Goal: Information Seeking & Learning: Find specific fact

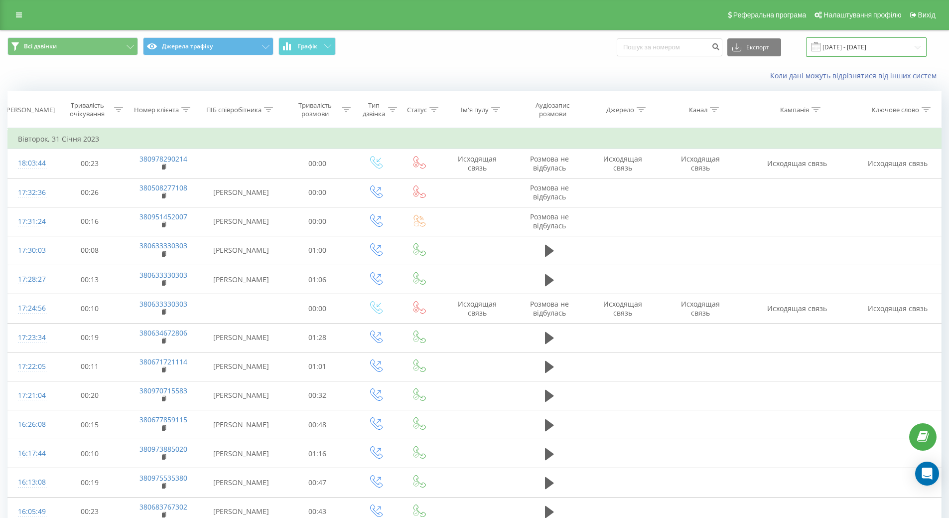
drag, startPoint x: 879, startPoint y: 47, endPoint x: 871, endPoint y: 49, distance: 8.1
click at [879, 47] on input "31.12.2022 - 31.01.2023" at bounding box center [866, 46] width 121 height 19
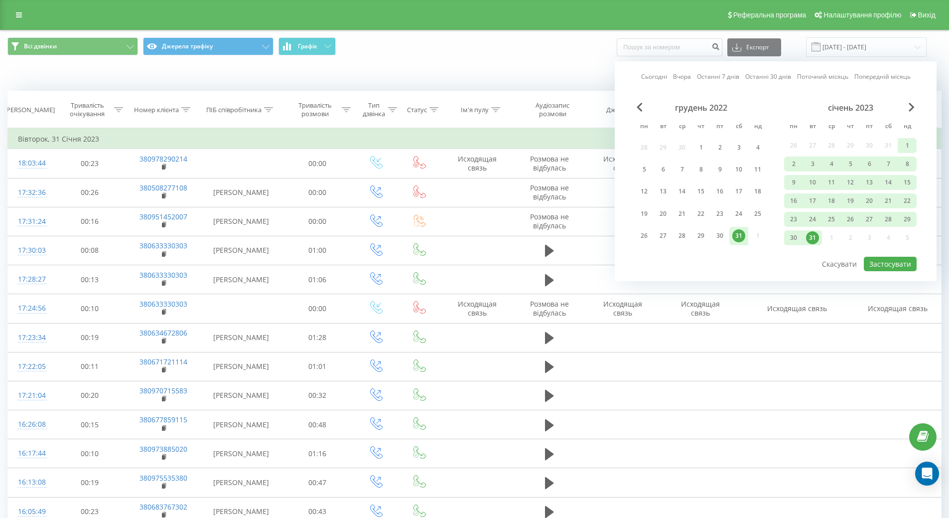
click at [663, 80] on link "Сьогодні" at bounding box center [654, 76] width 26 height 9
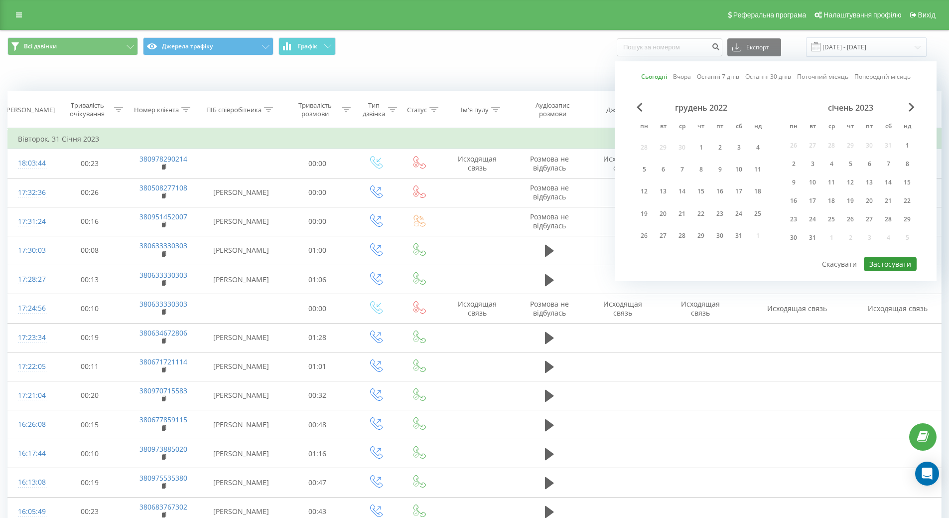
click at [906, 261] on button "Застосувати" at bounding box center [890, 264] width 53 height 14
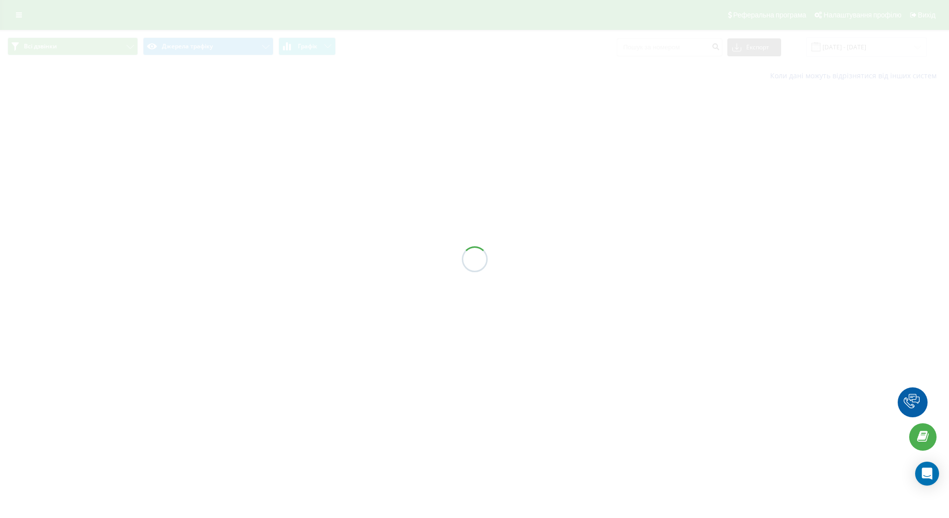
type input "22.09.2025 - 22.09.2025"
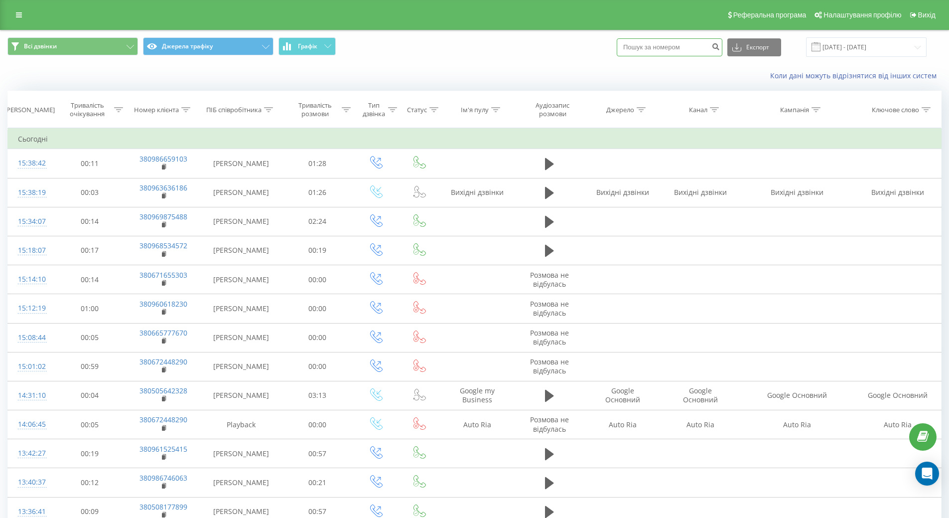
click at [670, 46] on input at bounding box center [670, 47] width 106 height 18
paste input "(067) 565 55 53"
type input "(067) 565 55 53"
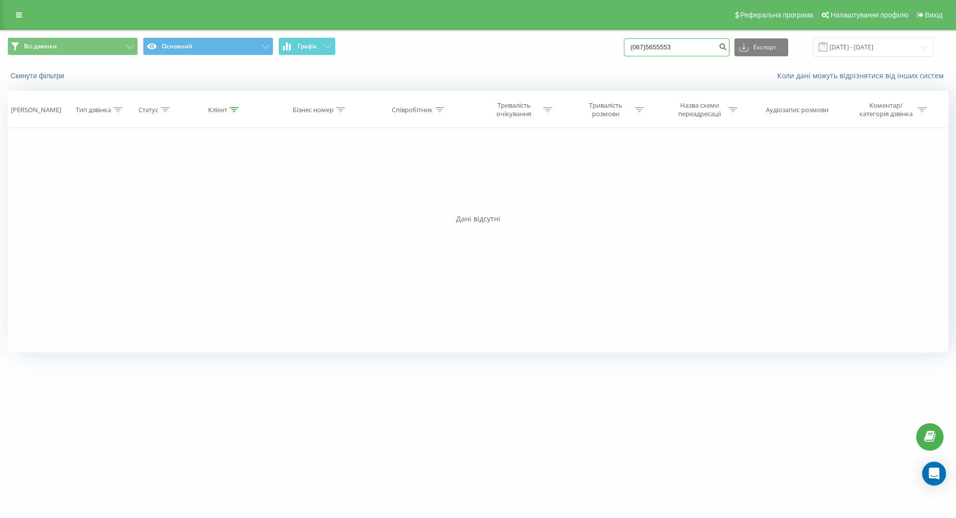
click at [640, 48] on input "(067)5655553" at bounding box center [677, 47] width 106 height 18
type input "38(067)5655553"
click at [648, 44] on input "38(067)5655553" at bounding box center [677, 47] width 106 height 18
click at [664, 48] on input "38 (067)5655553" at bounding box center [677, 47] width 106 height 18
click at [653, 46] on input "38 (0675655553" at bounding box center [677, 47] width 106 height 18
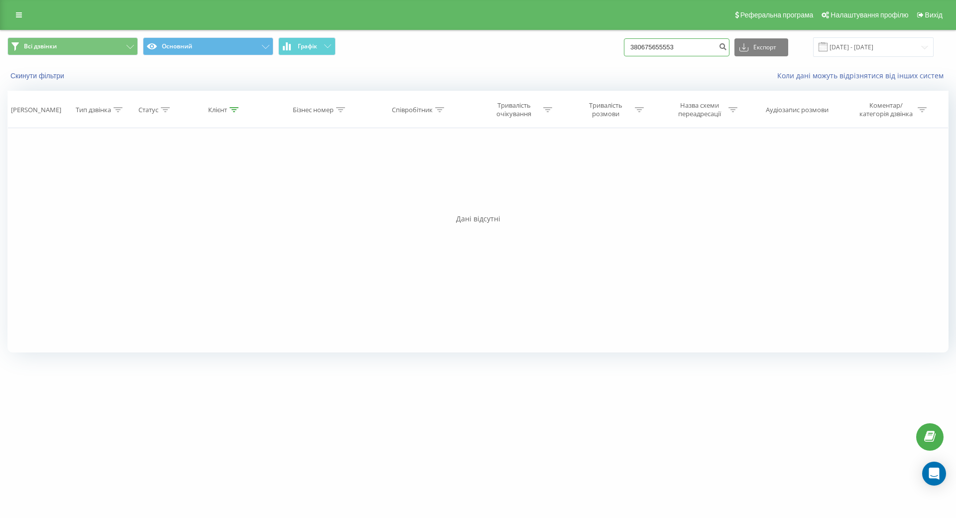
type input "380675655553"
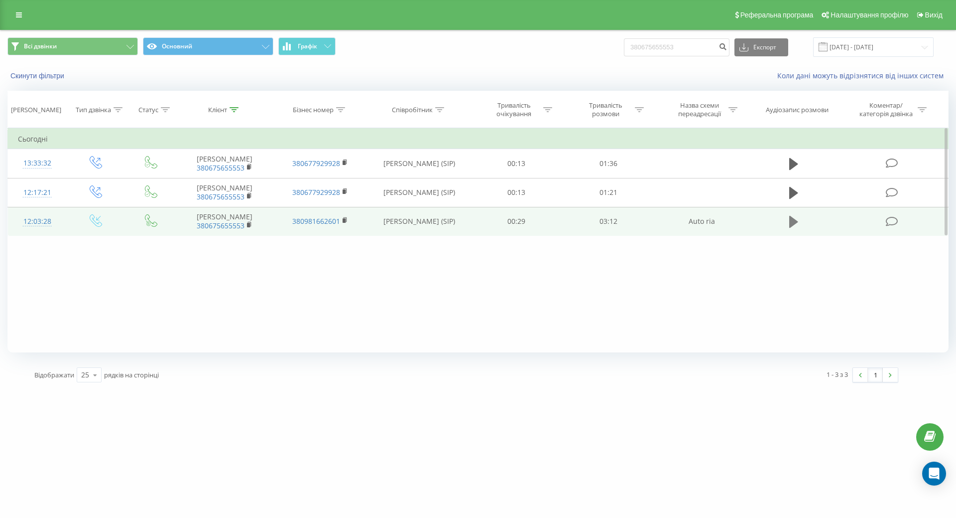
click at [793, 220] on icon at bounding box center [794, 222] width 9 height 12
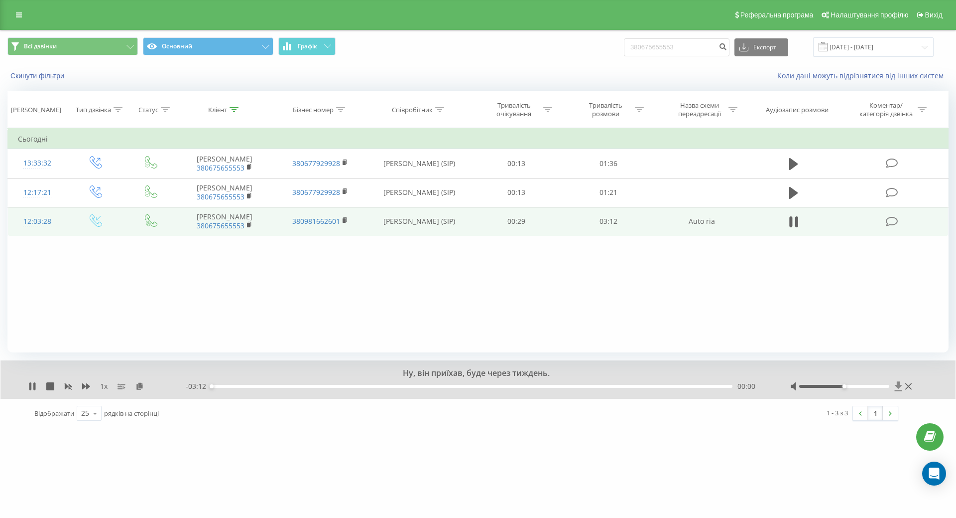
click at [898, 387] on icon at bounding box center [898, 385] width 7 height 9
click at [246, 227] on span "380675655553" at bounding box center [225, 225] width 76 height 9
click at [250, 223] on rect at bounding box center [248, 225] width 3 height 4
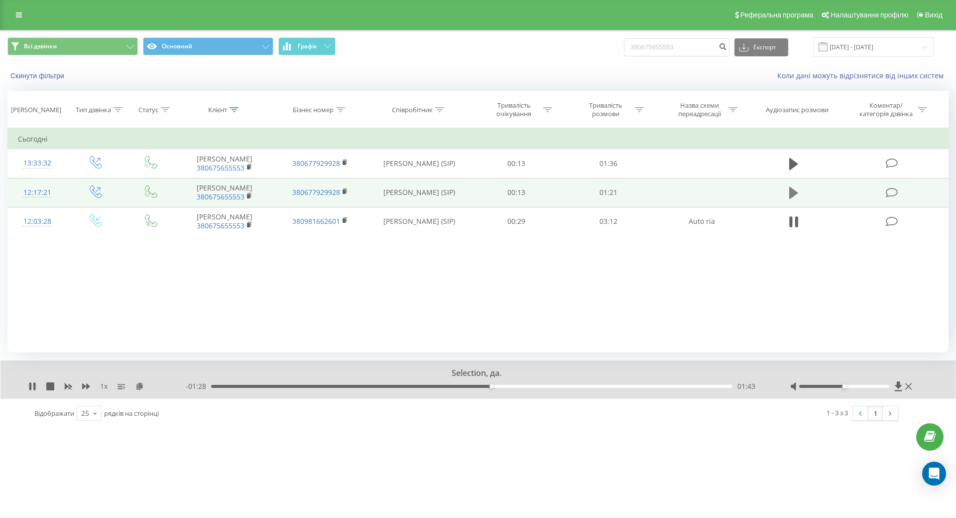
click at [791, 191] on icon at bounding box center [794, 193] width 9 height 12
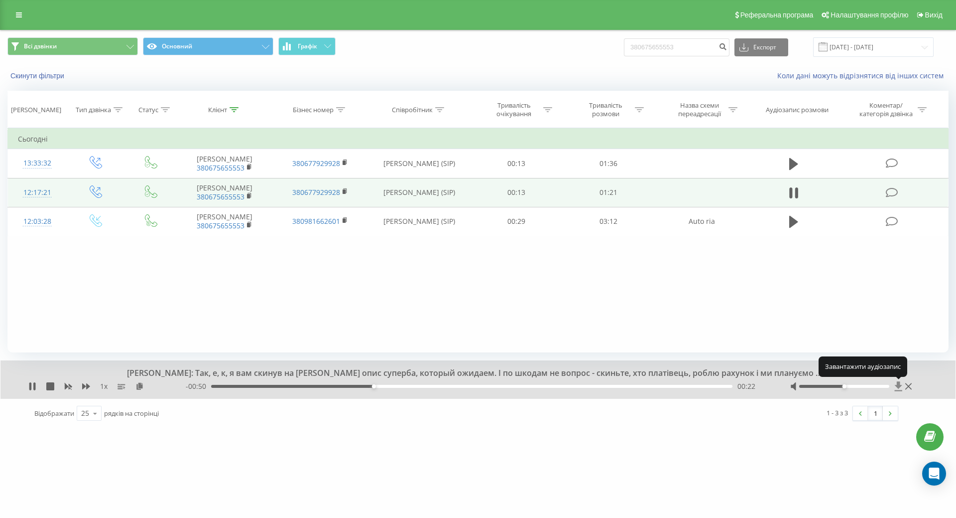
click at [896, 387] on icon at bounding box center [899, 386] width 8 height 10
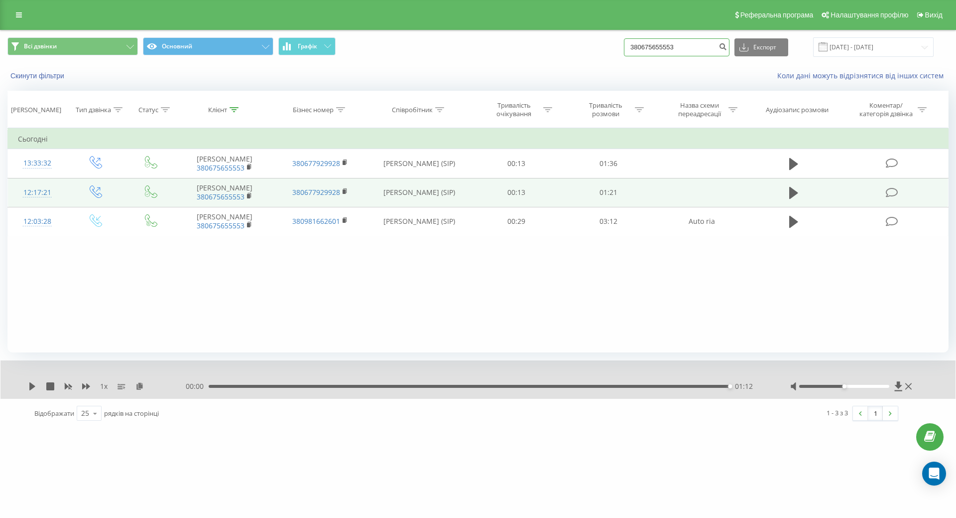
click at [686, 45] on input "380675655553" at bounding box center [677, 47] width 106 height 18
drag, startPoint x: 695, startPoint y: 45, endPoint x: 621, endPoint y: 38, distance: 74.1
click at [621, 38] on div "Всі дзвінки Основний Графік 380675655553 Експорт .csv .xls .xlsx 22.06.2025 - 2…" at bounding box center [477, 46] width 941 height 19
paste input "2448290"
type input "380672448290"
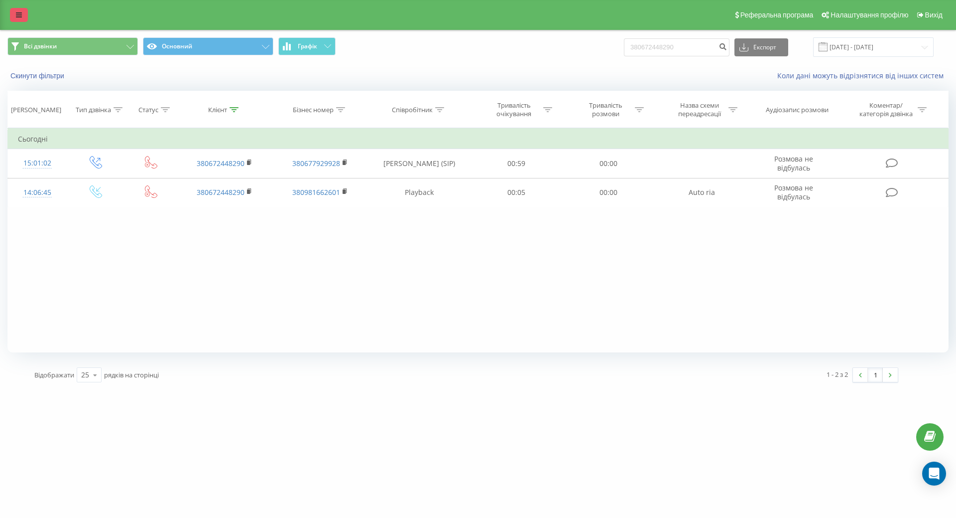
click at [24, 15] on link at bounding box center [19, 15] width 18 height 14
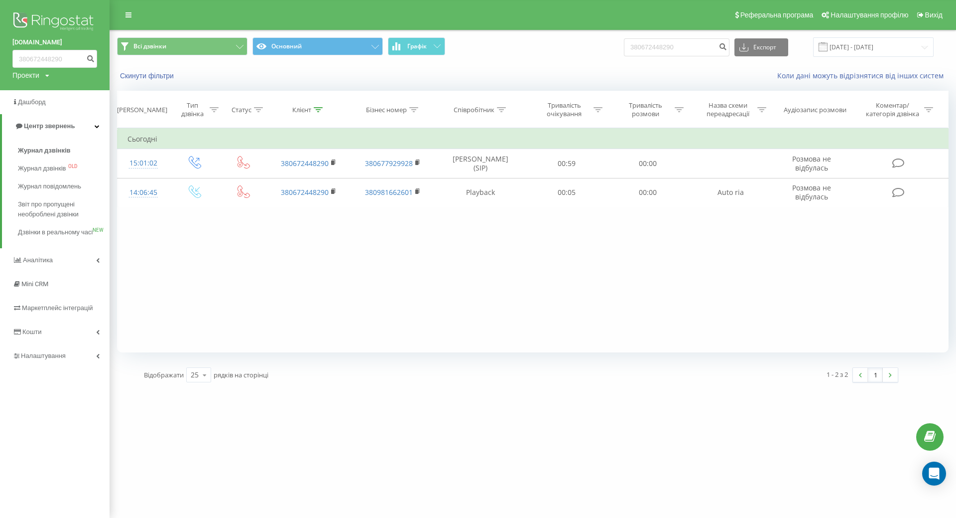
click at [36, 21] on img at bounding box center [54, 22] width 85 height 25
